Goal: Task Accomplishment & Management: Use online tool/utility

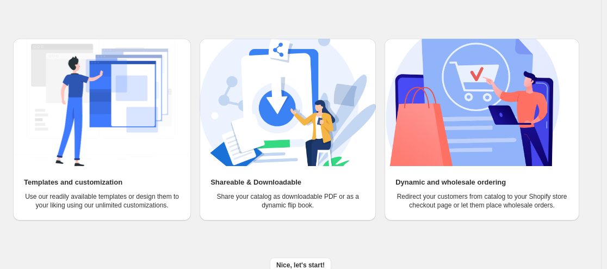
scroll to position [118, 0]
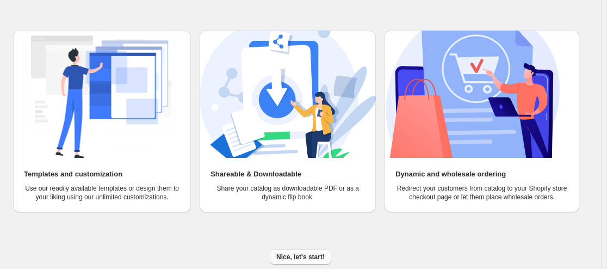
click at [312, 255] on span "Nice, let's start!" at bounding box center [300, 256] width 48 height 9
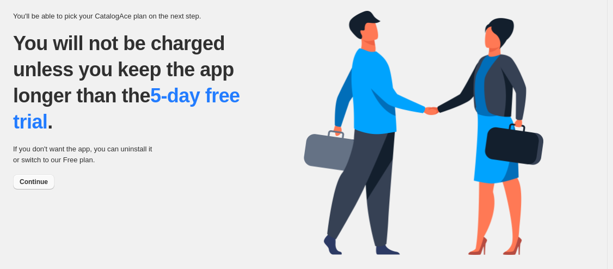
click at [40, 182] on span "Continue" at bounding box center [34, 181] width 28 height 9
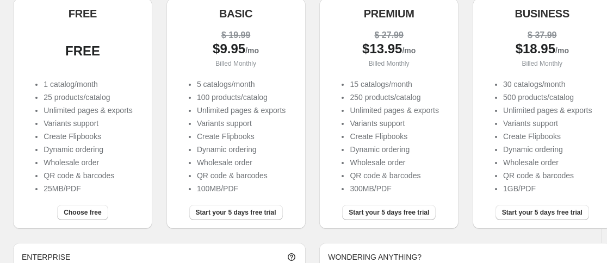
scroll to position [130, 0]
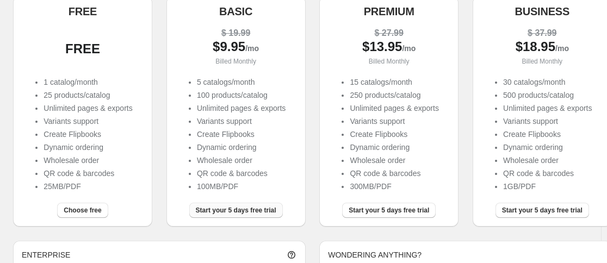
click at [236, 211] on span "Start your 5 days free trial" at bounding box center [236, 210] width 81 height 9
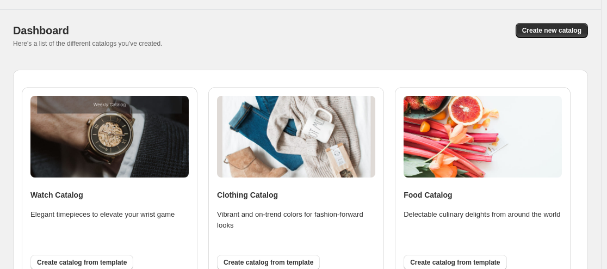
scroll to position [34, 0]
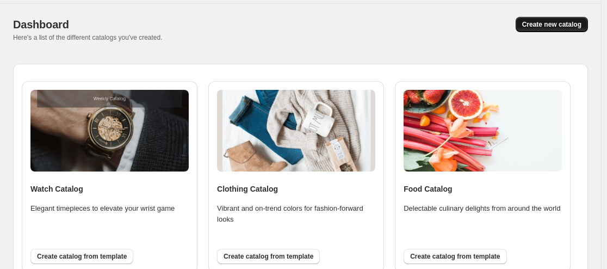
click at [556, 20] on button "Create new catalog" at bounding box center [552, 24] width 72 height 15
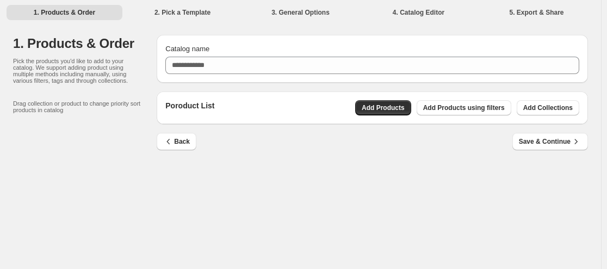
scroll to position [0, 0]
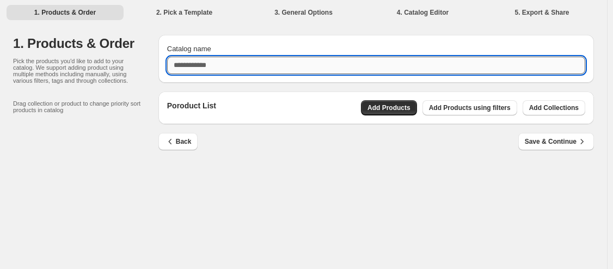
click at [230, 66] on input "Catalog name" at bounding box center [376, 65] width 418 height 17
click at [209, 66] on input "**********" at bounding box center [376, 65] width 418 height 17
type input "**********"
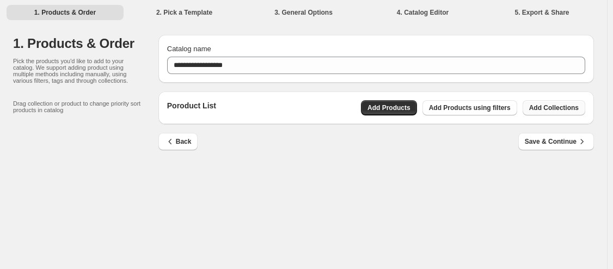
click at [551, 109] on span "Add Collections" at bounding box center [554, 107] width 50 height 9
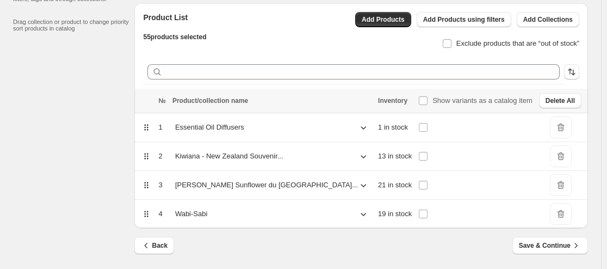
scroll to position [92, 0]
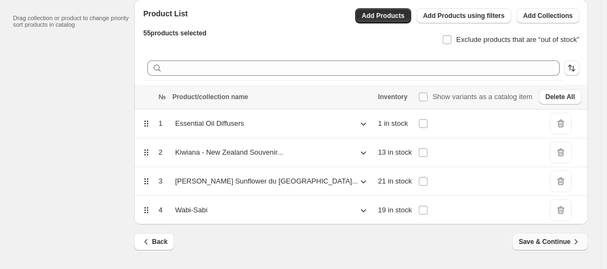
click at [572, 241] on span "Save & Continue" at bounding box center [550, 241] width 63 height 11
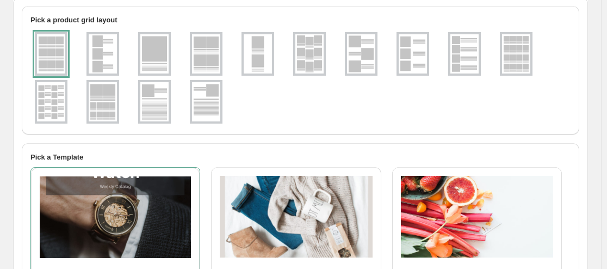
scroll to position [15, 0]
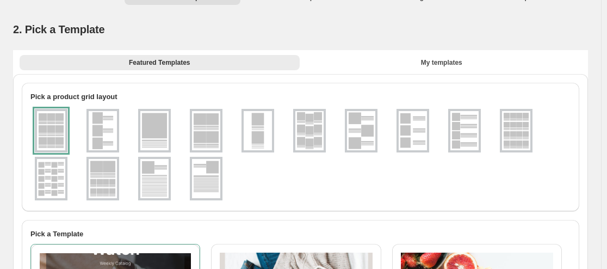
click at [54, 130] on div at bounding box center [51, 131] width 33 height 44
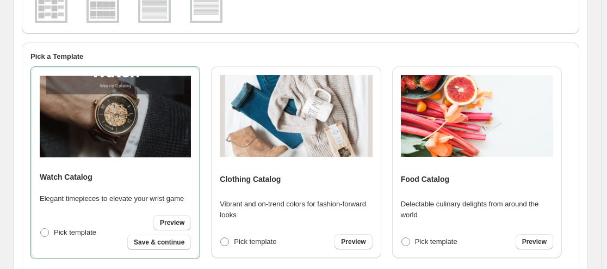
scroll to position [191, 0]
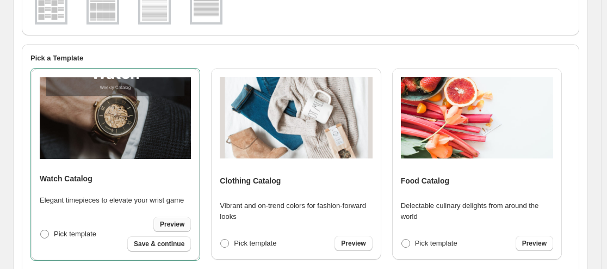
click at [176, 220] on span "Preview" at bounding box center [172, 224] width 24 height 9
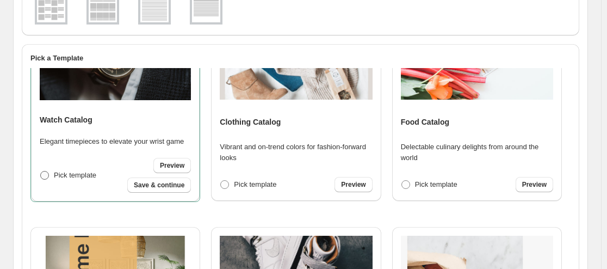
scroll to position [64, 0]
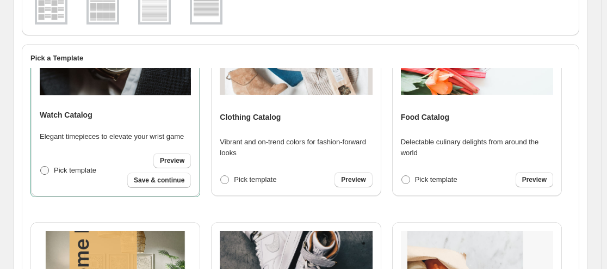
click at [45, 175] on span at bounding box center [45, 170] width 10 height 10
click at [45, 170] on span at bounding box center [44, 170] width 9 height 9
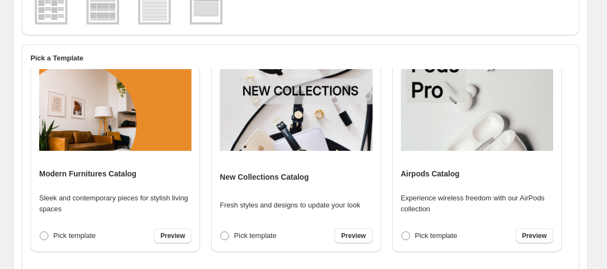
scroll to position [444, 0]
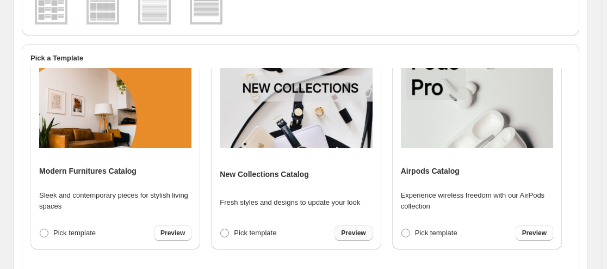
click at [357, 232] on span "Preview" at bounding box center [353, 233] width 24 height 9
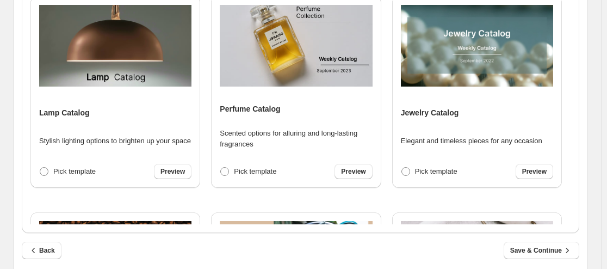
scroll to position [494, 0]
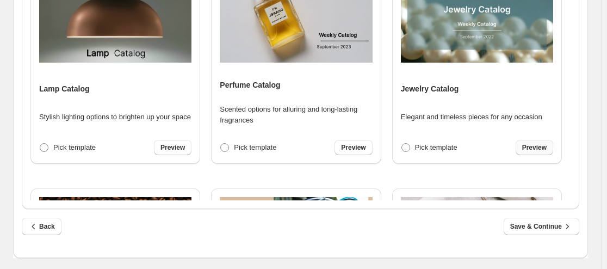
click at [536, 148] on span "Preview" at bounding box center [534, 147] width 24 height 9
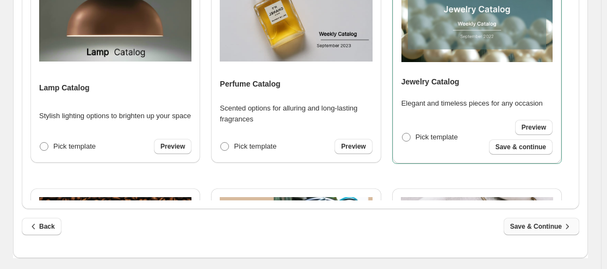
click at [548, 229] on span "Save & Continue" at bounding box center [541, 226] width 63 height 11
select select "**********"
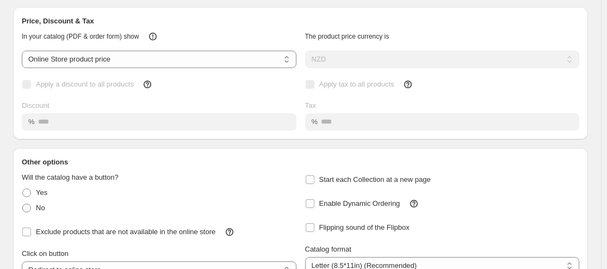
scroll to position [0, 0]
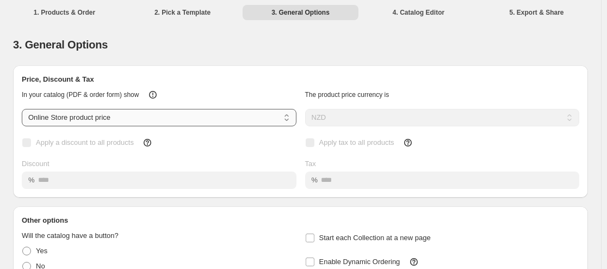
click at [290, 119] on select "**********" at bounding box center [159, 117] width 275 height 17
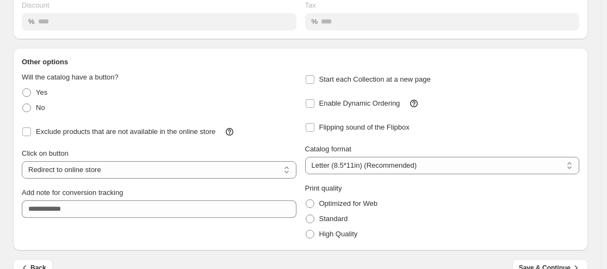
scroll to position [180, 0]
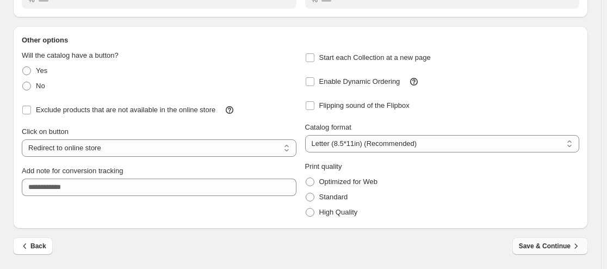
click at [564, 248] on span "Save & Continue" at bounding box center [550, 245] width 63 height 11
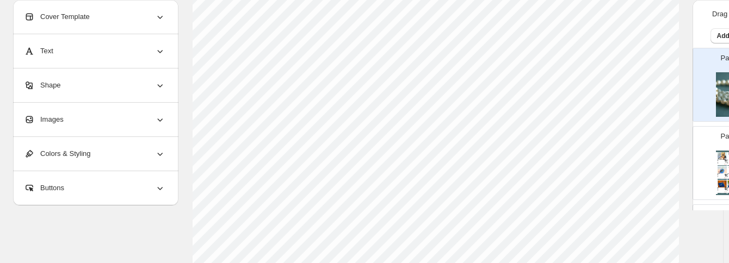
scroll to position [273, 0]
click at [160, 16] on icon at bounding box center [160, 16] width 11 height 11
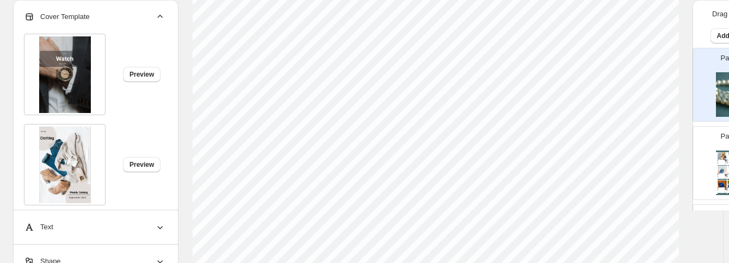
click at [65, 75] on img at bounding box center [65, 74] width 52 height 77
click at [156, 16] on icon at bounding box center [160, 16] width 11 height 11
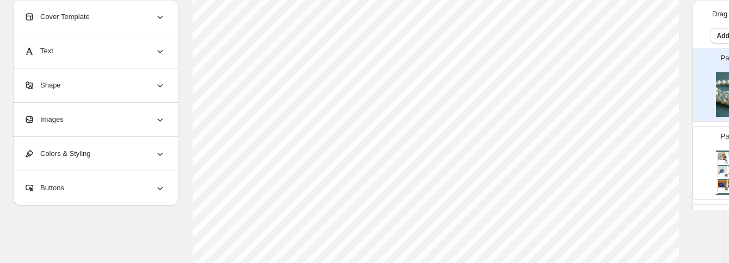
click at [161, 51] on icon at bounding box center [160, 51] width 11 height 11
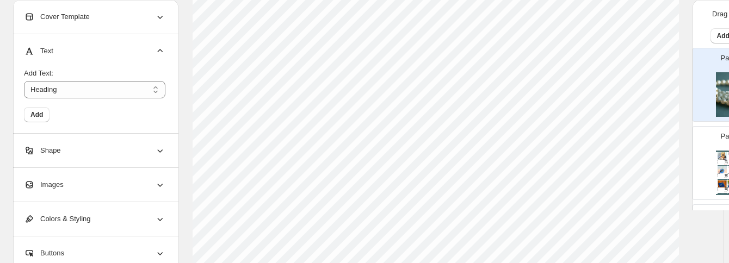
click at [162, 51] on icon at bounding box center [160, 51] width 11 height 11
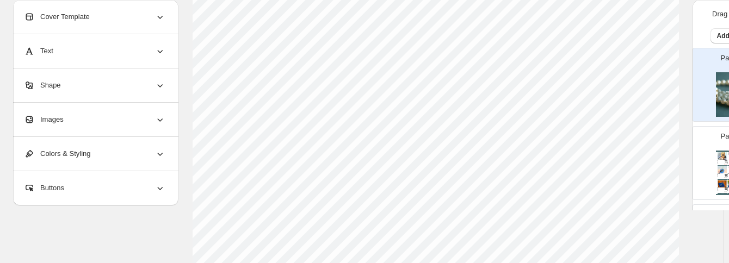
click at [161, 85] on icon at bounding box center [160, 85] width 11 height 11
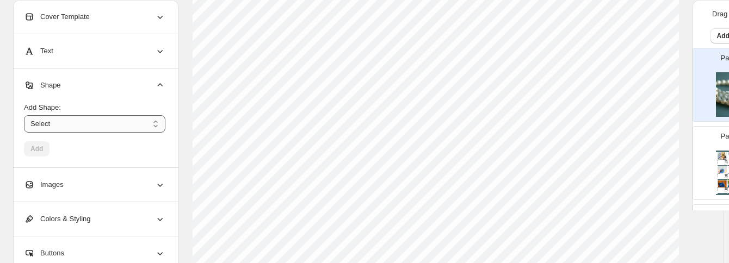
click at [158, 126] on select "****** ********* **** **** *******" at bounding box center [94, 123] width 141 height 17
click at [160, 184] on icon at bounding box center [160, 185] width 11 height 11
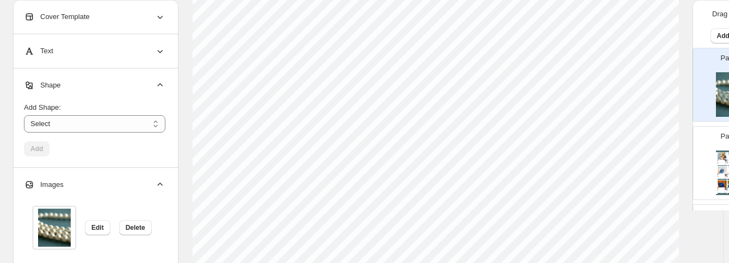
drag, startPoint x: 184, startPoint y: 141, endPoint x: 163, endPoint y: 172, distance: 37.6
click at [175, 167] on div "**********" at bounding box center [361, 159] width 697 height 707
click at [50, 219] on img at bounding box center [54, 228] width 33 height 38
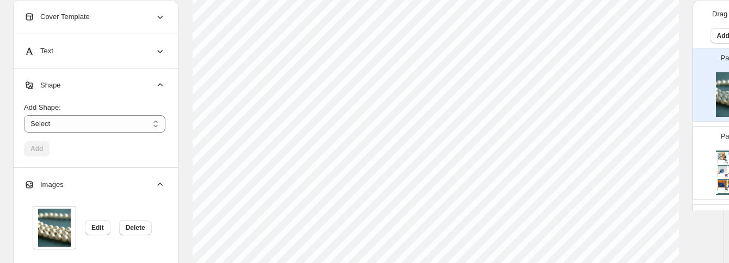
click at [104, 187] on div "Images" at bounding box center [94, 185] width 141 height 34
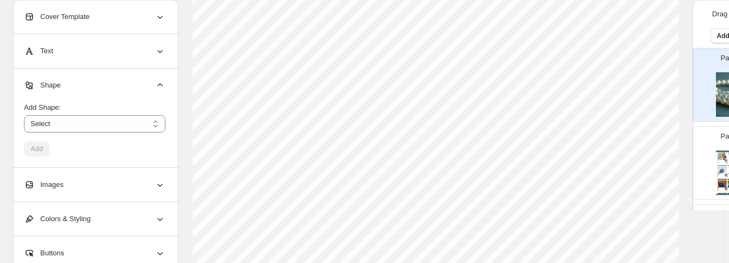
click at [158, 181] on icon at bounding box center [160, 185] width 11 height 11
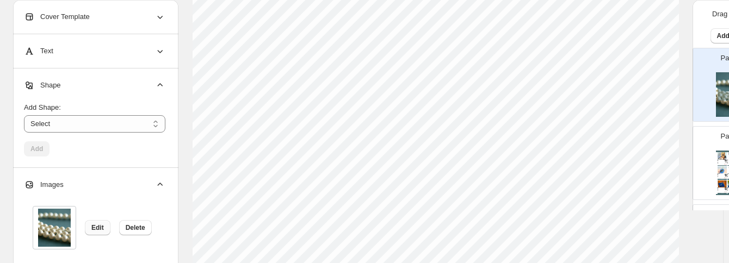
click at [95, 227] on span "Edit" at bounding box center [97, 228] width 13 height 9
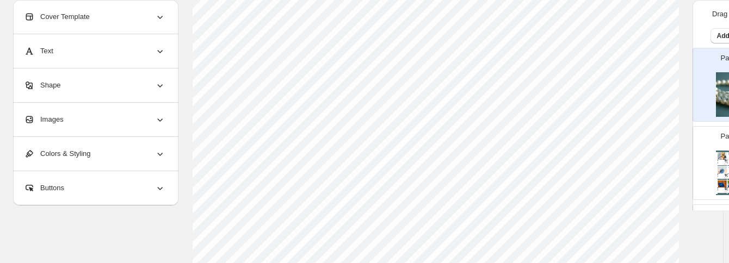
scroll to position [231, 0]
click at [159, 114] on icon at bounding box center [160, 119] width 11 height 11
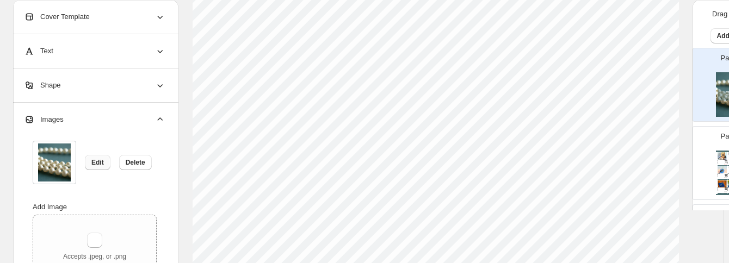
click at [98, 160] on span "Edit" at bounding box center [97, 162] width 13 height 9
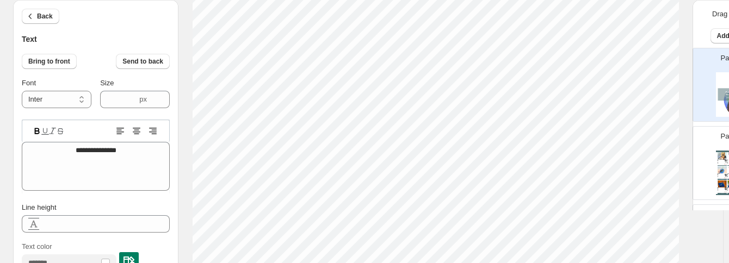
scroll to position [9, 5]
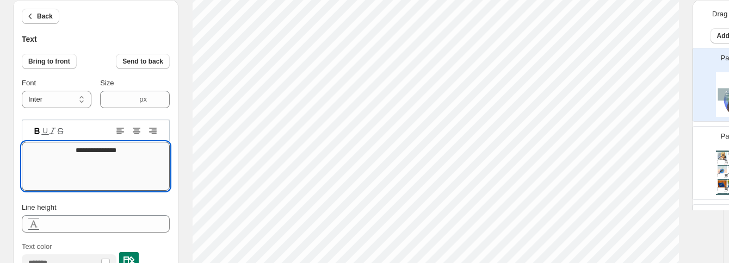
drag, startPoint x: 124, startPoint y: 151, endPoint x: 69, endPoint y: 157, distance: 55.3
type textarea "**********"
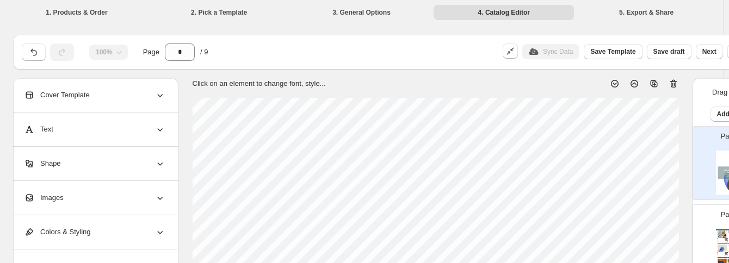
scroll to position [395, 0]
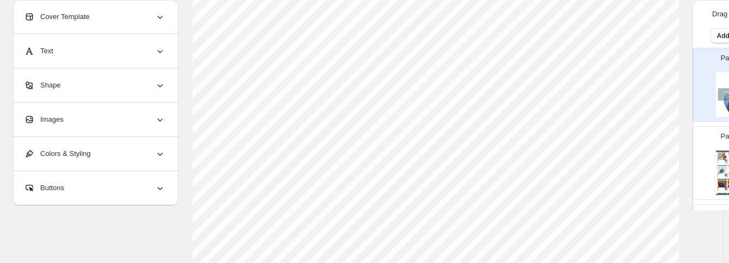
click at [162, 190] on icon at bounding box center [160, 188] width 11 height 11
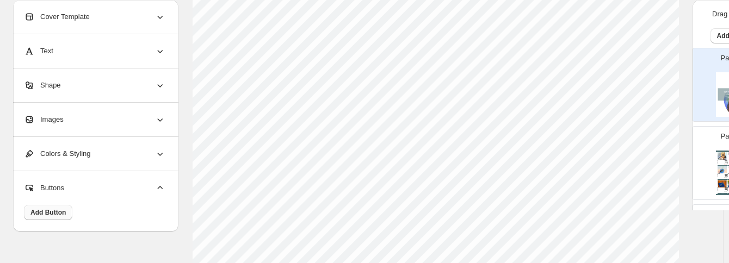
click at [57, 213] on span "Add Button" at bounding box center [47, 212] width 35 height 9
click at [57, 212] on span "Add Button" at bounding box center [47, 212] width 35 height 9
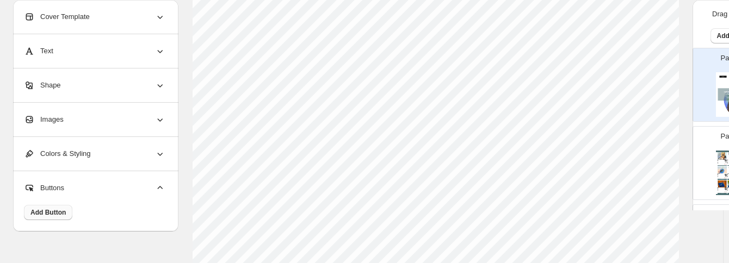
click at [57, 212] on span "Add Button" at bounding box center [47, 212] width 35 height 9
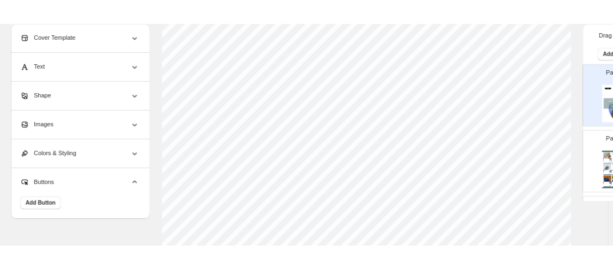
scroll to position [0, 0]
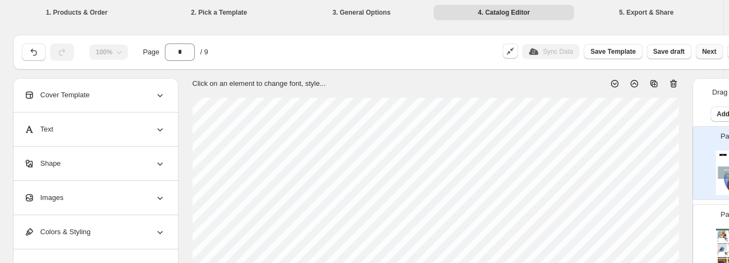
click at [713, 48] on span "Next" at bounding box center [709, 51] width 14 height 9
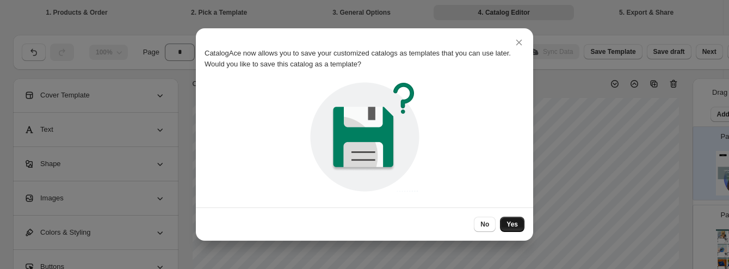
click at [507, 219] on button "Yes" at bounding box center [512, 224] width 24 height 15
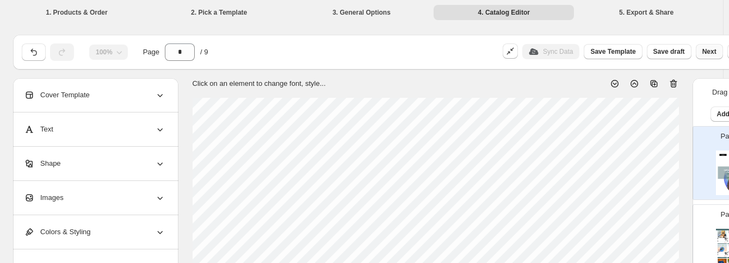
click at [714, 53] on span "Next" at bounding box center [709, 51] width 14 height 9
